Goal: Information Seeking & Learning: Learn about a topic

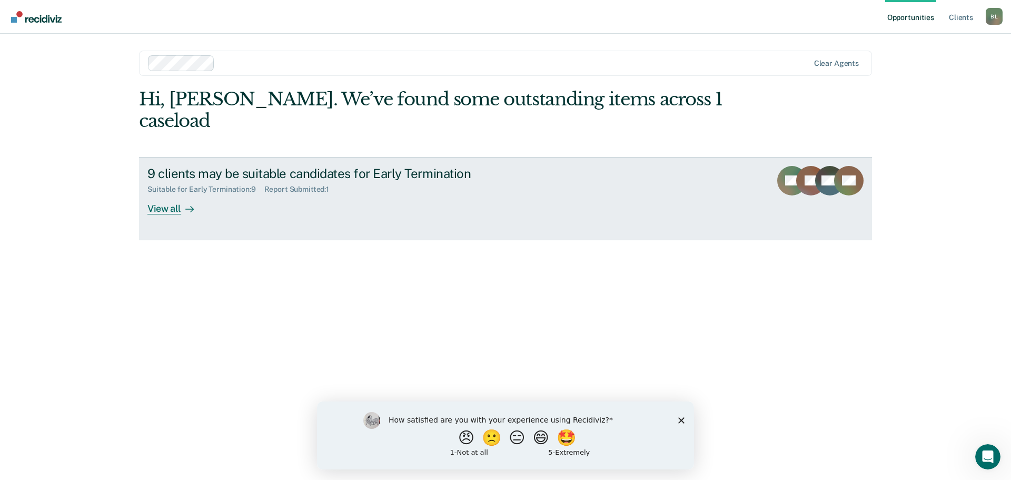
click at [168, 194] on div "View all" at bounding box center [176, 204] width 59 height 21
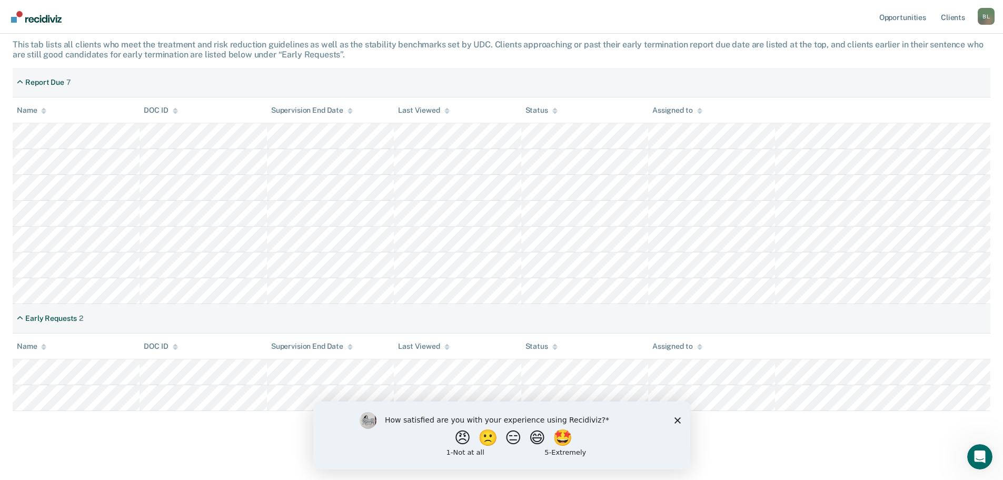
scroll to position [179, 0]
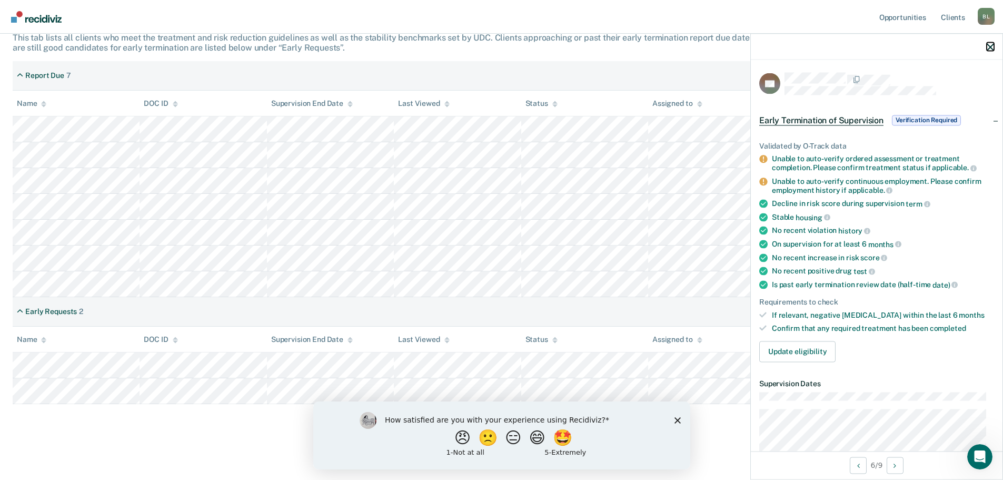
click at [990, 46] on icon "button" at bounding box center [990, 46] width 7 height 7
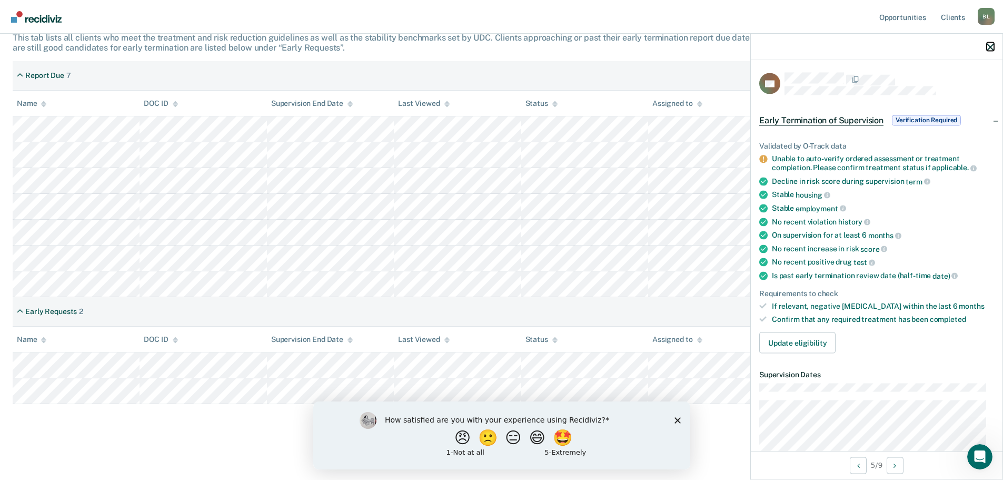
click at [992, 43] on button "button" at bounding box center [990, 46] width 7 height 9
click at [992, 46] on icon "button" at bounding box center [990, 46] width 7 height 7
click at [989, 45] on icon "button" at bounding box center [990, 46] width 7 height 7
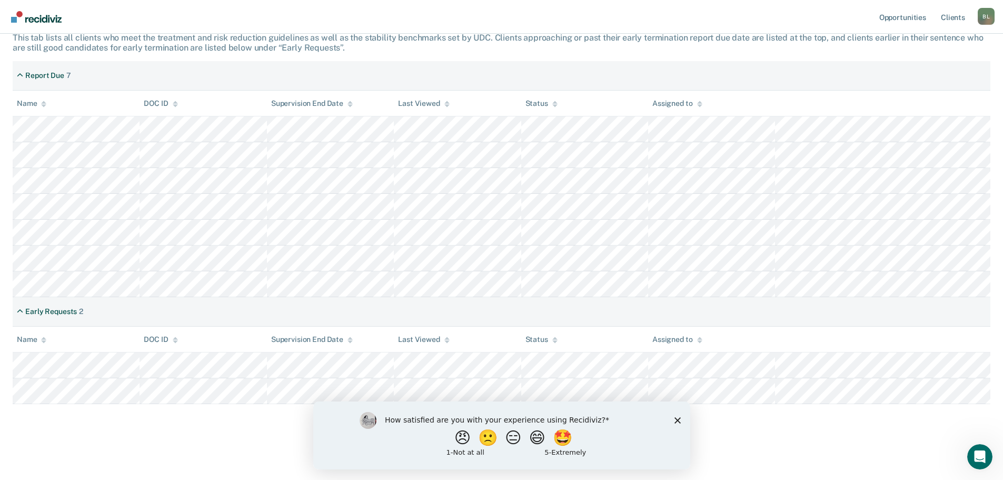
scroll to position [0, 0]
